Goal: Transaction & Acquisition: Book appointment/travel/reservation

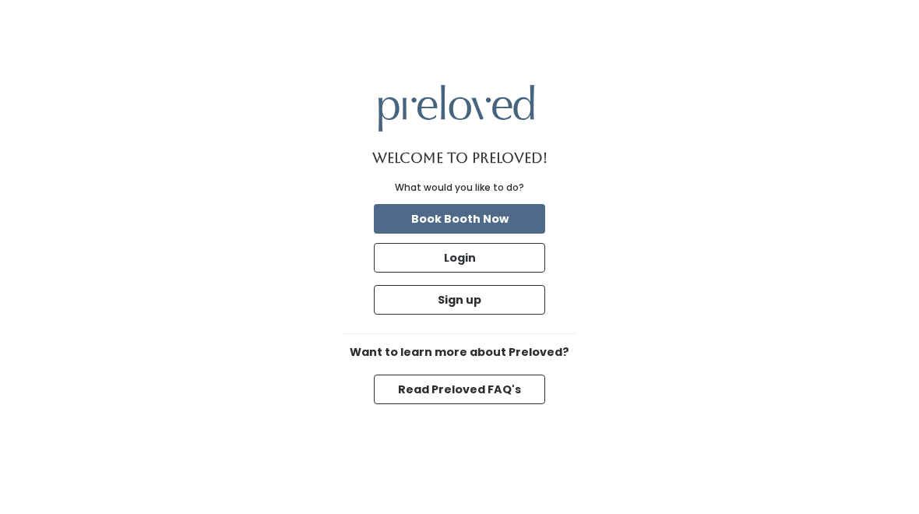
click at [510, 385] on button "Read Preloved FAQ's" at bounding box center [459, 390] width 171 height 30
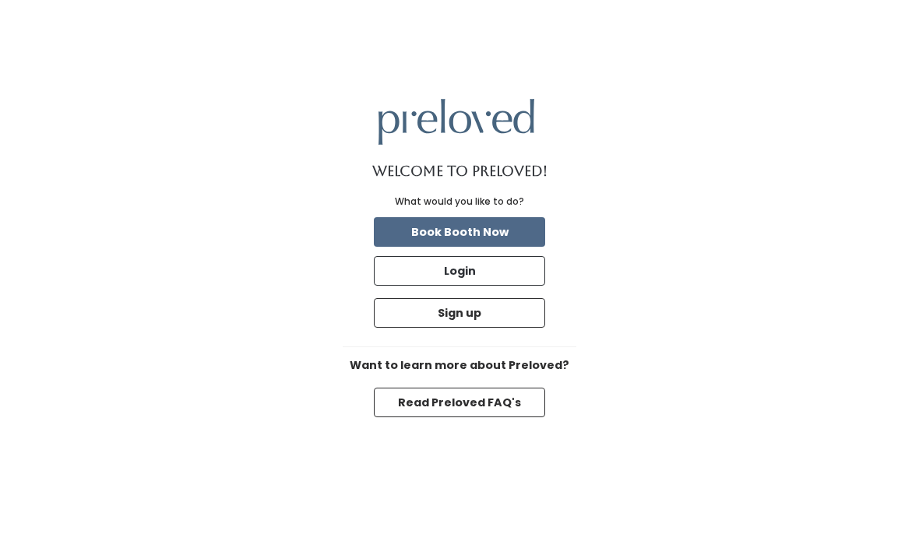
click at [497, 227] on button "Book Booth Now" at bounding box center [459, 232] width 171 height 30
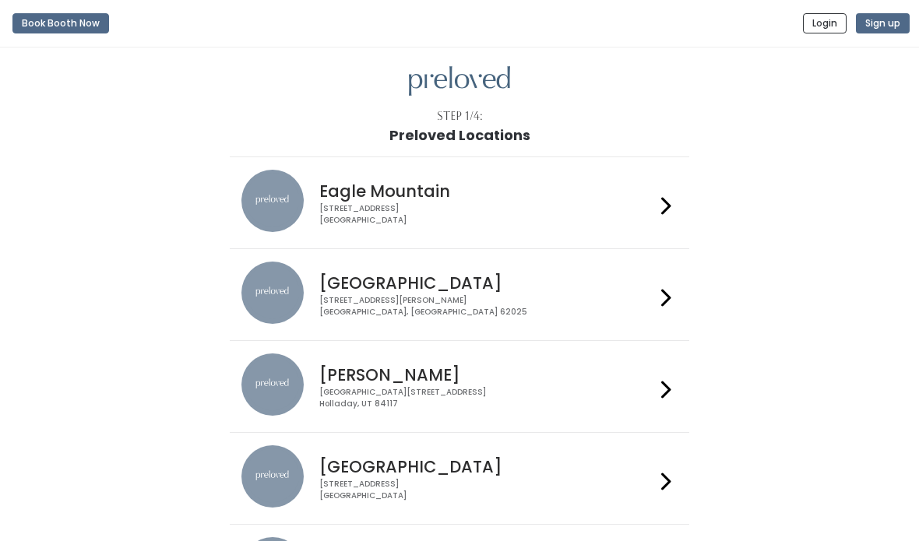
click at [612, 372] on h4 "Holladay" at bounding box center [486, 375] width 335 height 18
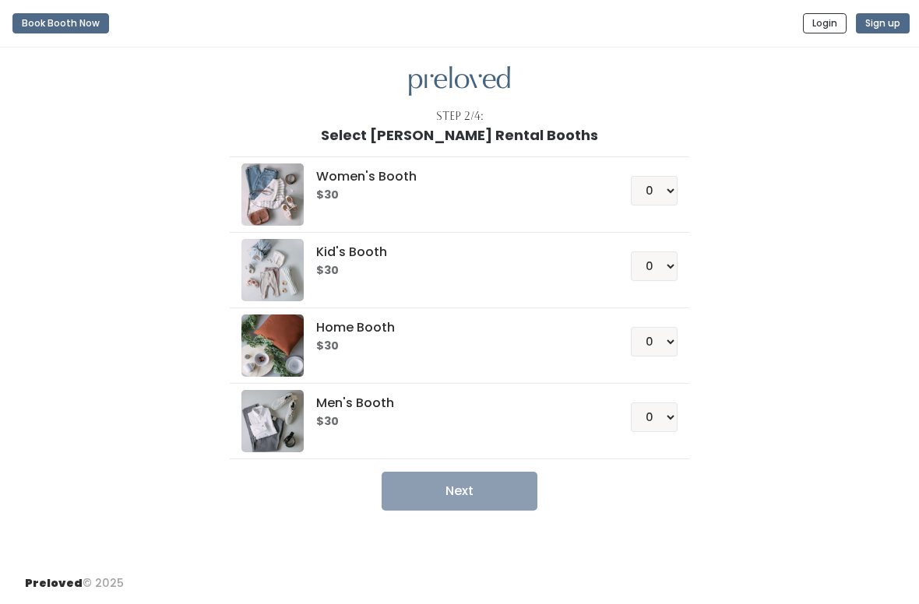
click at [560, 192] on h6 "$30" at bounding box center [454, 195] width 276 height 12
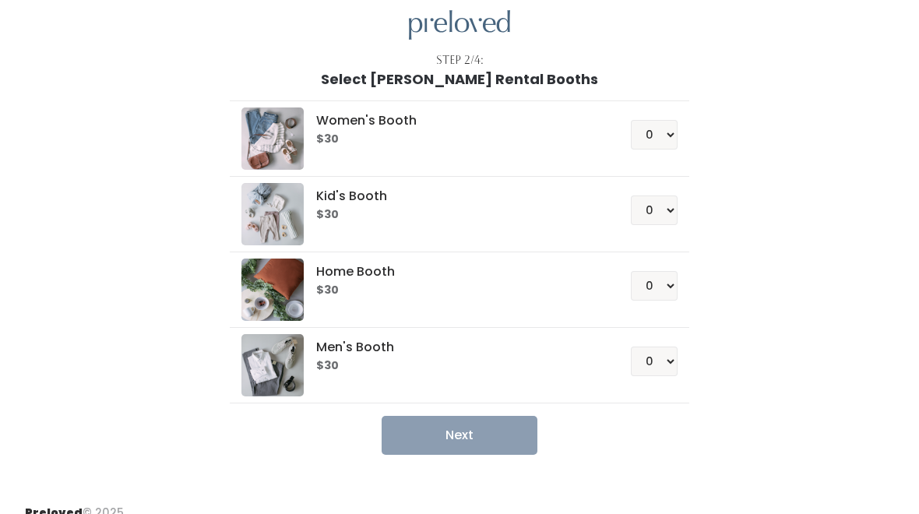
scroll to position [55, 0]
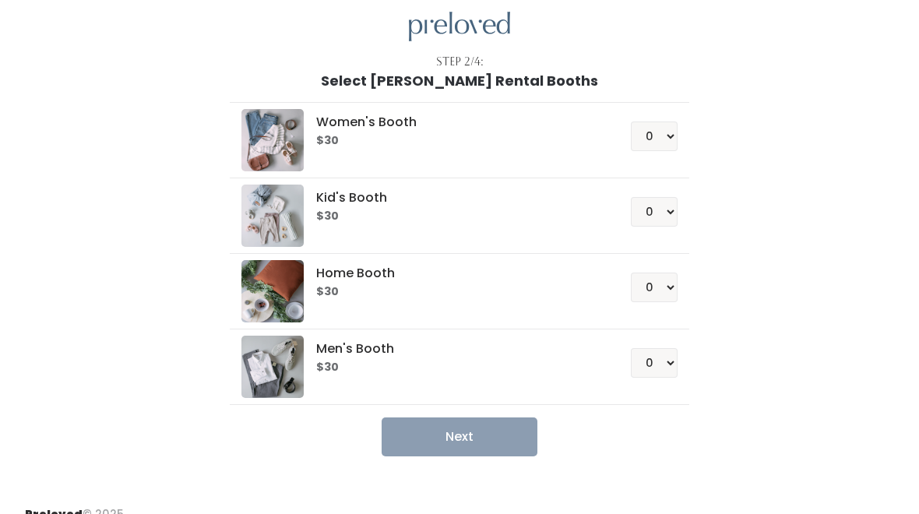
click at [571, 135] on h6 "$30" at bounding box center [454, 141] width 276 height 12
click at [648, 142] on select "0 1 2 3 4" at bounding box center [654, 136] width 47 height 30
select select "1"
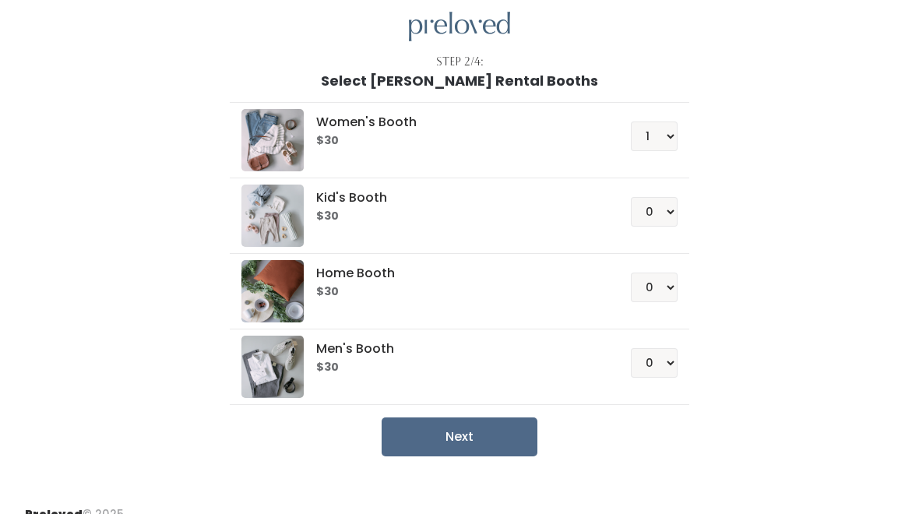
click at [486, 432] on button "Next" at bounding box center [460, 436] width 156 height 39
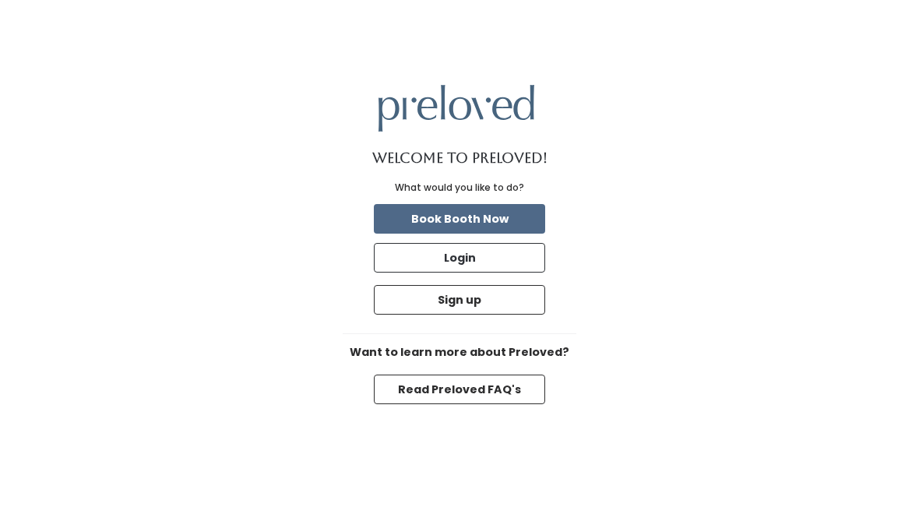
click at [494, 113] on img at bounding box center [456, 108] width 156 height 46
click at [492, 214] on button "Book Booth Now" at bounding box center [459, 219] width 171 height 30
click at [528, 385] on button "Read Preloved FAQ's" at bounding box center [459, 390] width 171 height 30
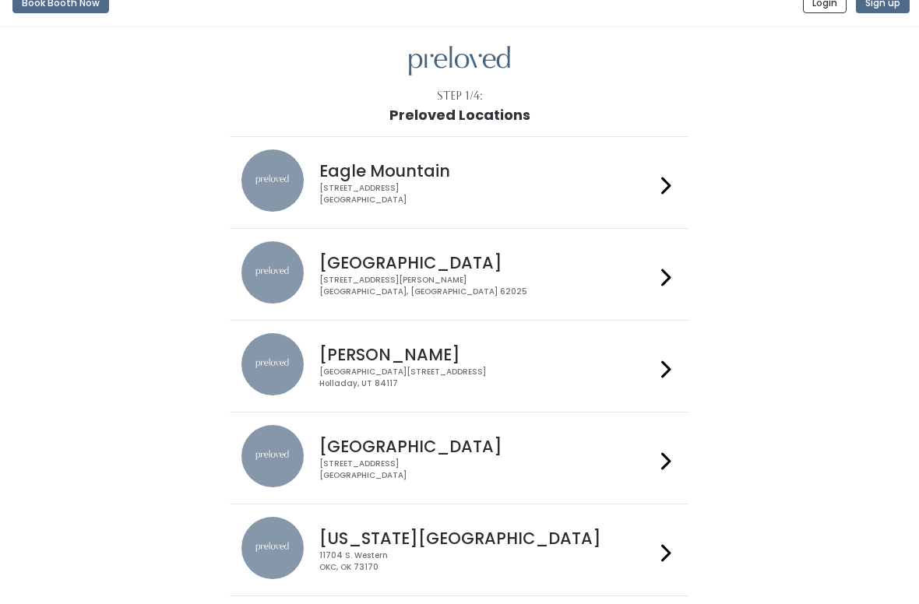
scroll to position [40, 0]
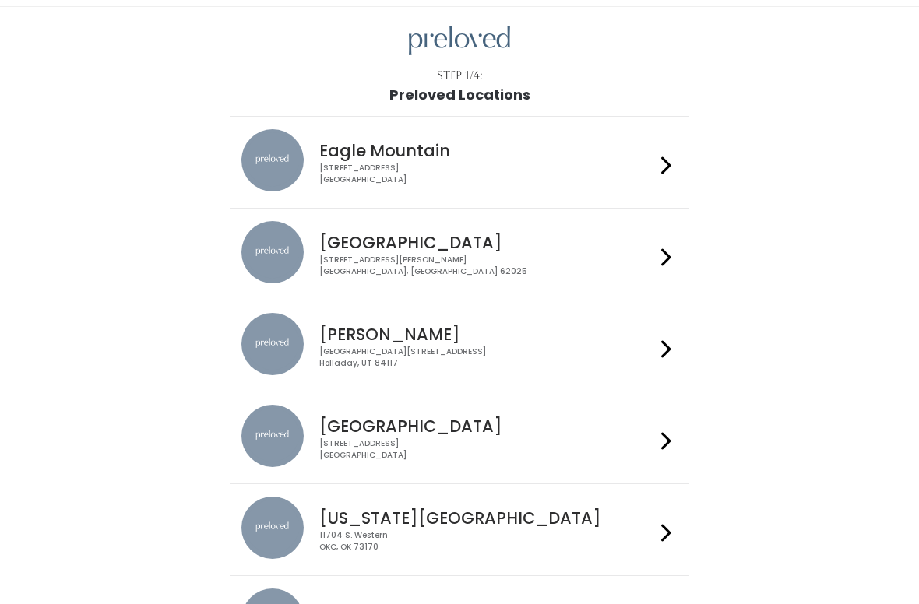
click at [662, 354] on icon at bounding box center [666, 350] width 10 height 23
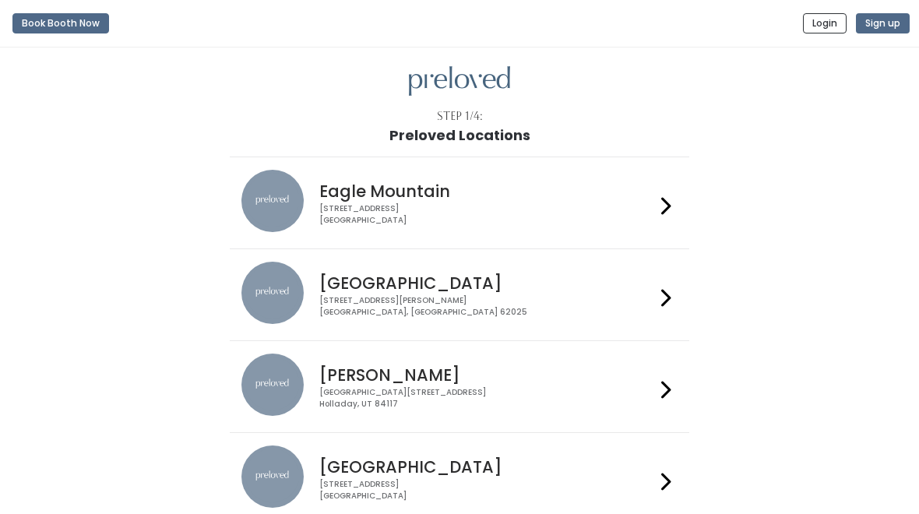
scroll to position [54, 0]
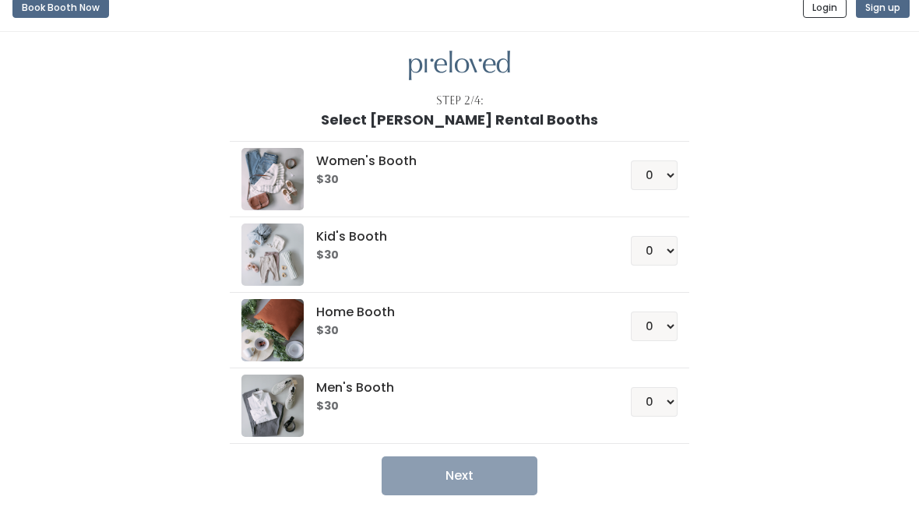
scroll to position [15, 0]
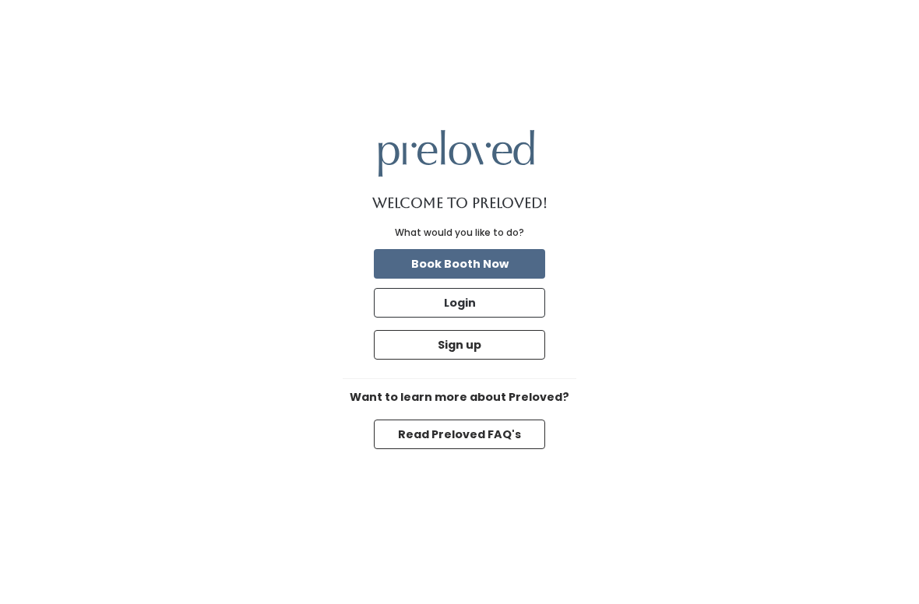
click at [529, 258] on button "Book Booth Now" at bounding box center [459, 264] width 171 height 30
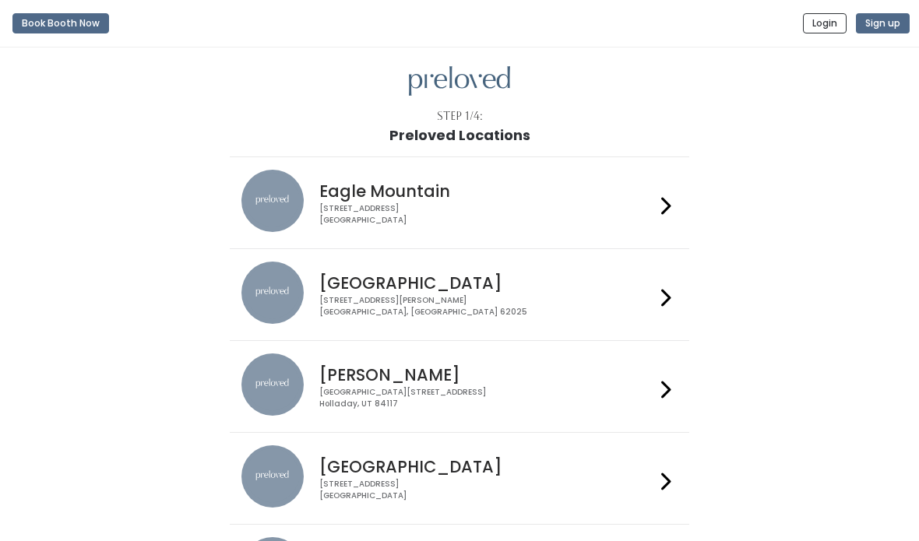
click at [601, 374] on h4 "[PERSON_NAME]" at bounding box center [486, 375] width 335 height 18
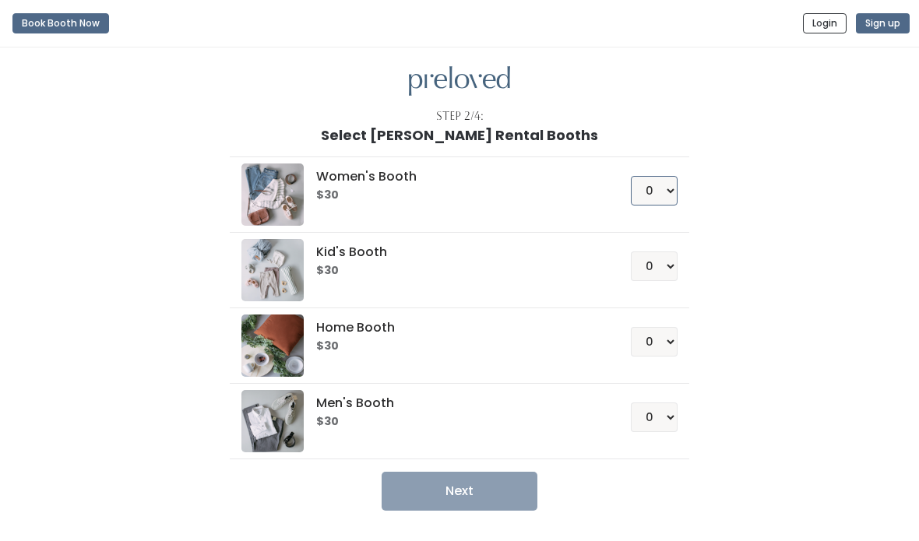
click at [670, 181] on select "0 1 2 3 4" at bounding box center [654, 191] width 47 height 30
select select "1"
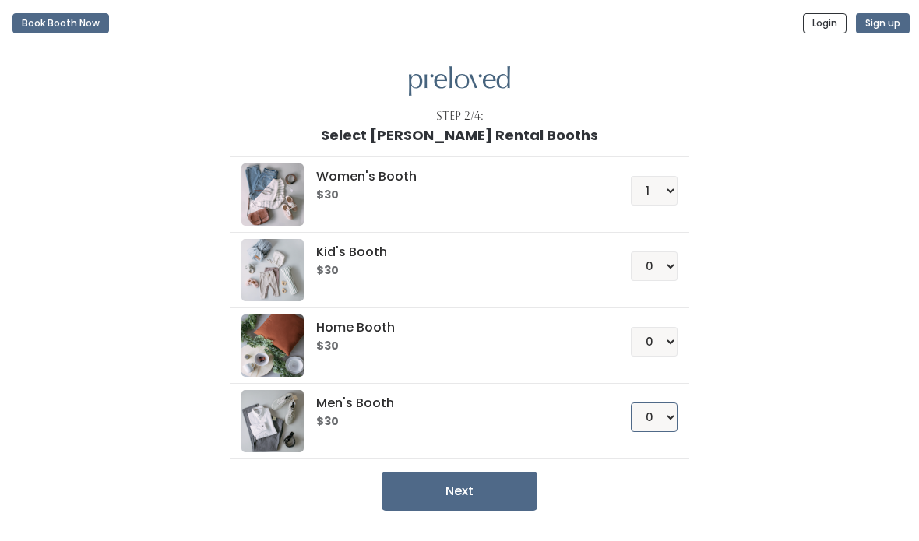
click at [674, 413] on select "0 1 2 3 4" at bounding box center [654, 418] width 47 height 30
select select "1"
click at [506, 488] on button "Next" at bounding box center [460, 491] width 156 height 39
